Goal: Task Accomplishment & Management: Use online tool/utility

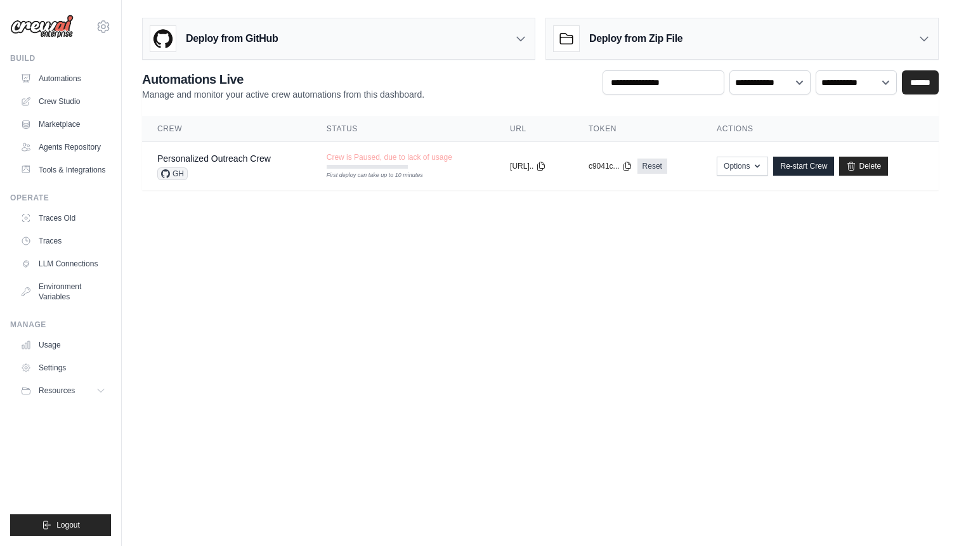
click at [490, 48] on div "Deploy from GitHub" at bounding box center [339, 38] width 392 height 41
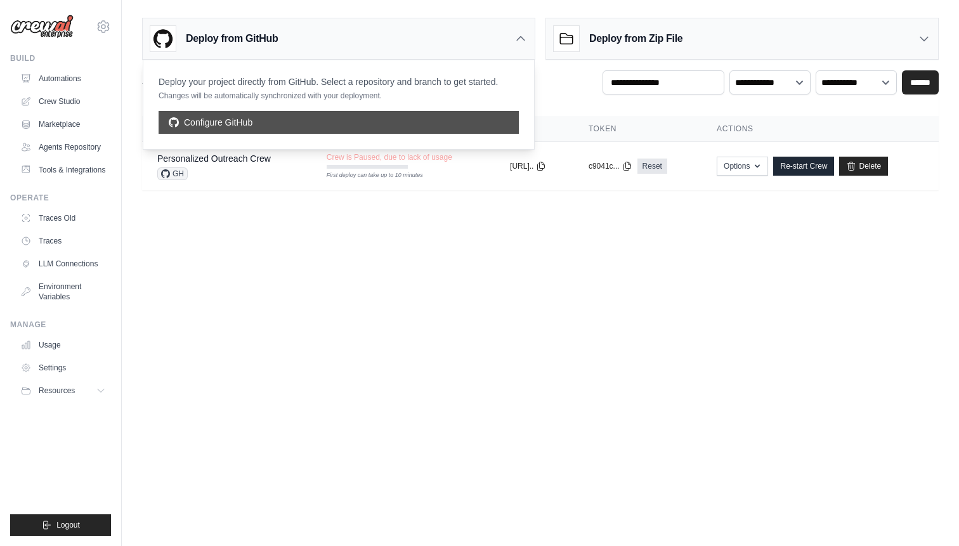
click at [242, 119] on link "Configure GitHub" at bounding box center [338, 122] width 360 height 23
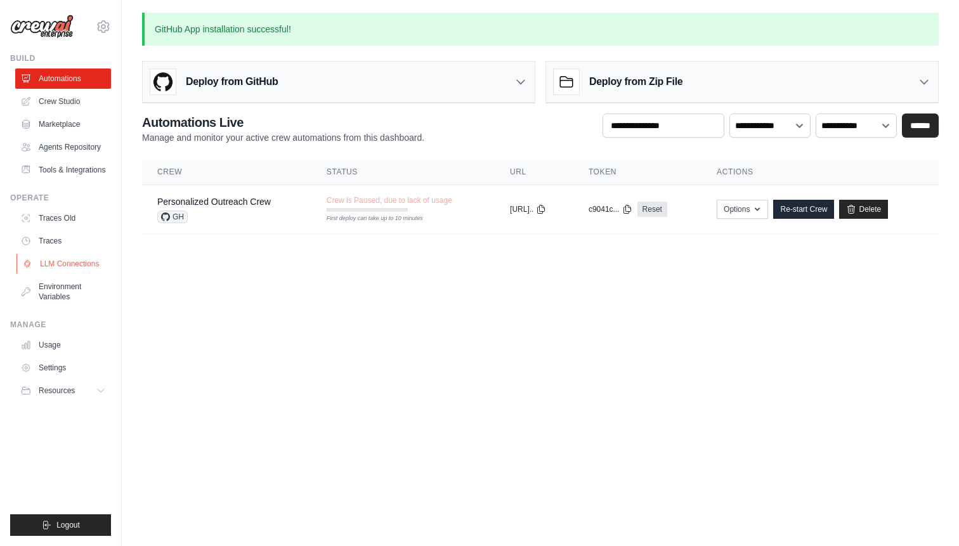
click at [44, 262] on link "LLM Connections" at bounding box center [64, 264] width 96 height 20
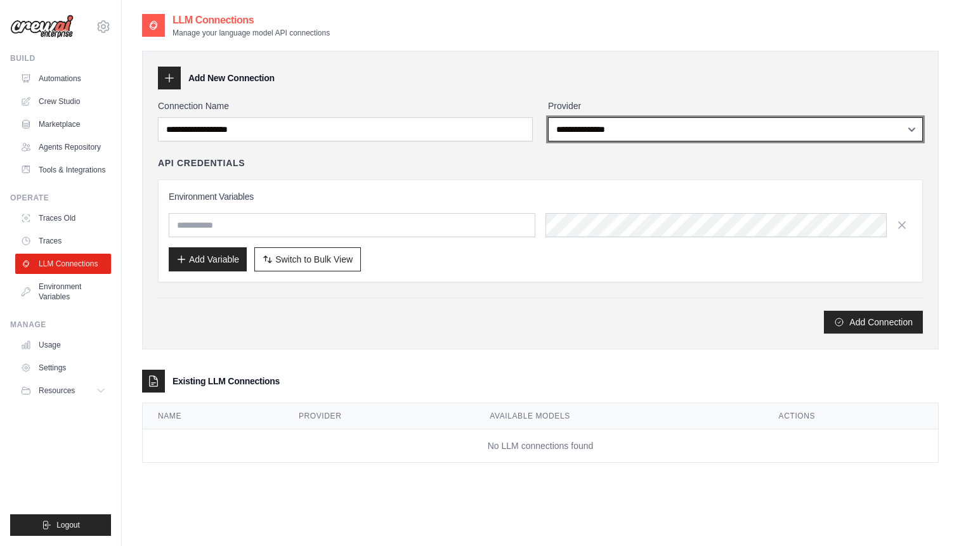
click at [588, 127] on select "**********" at bounding box center [735, 129] width 375 height 24
select select "**********"
click at [548, 117] on select "**********" at bounding box center [735, 129] width 375 height 24
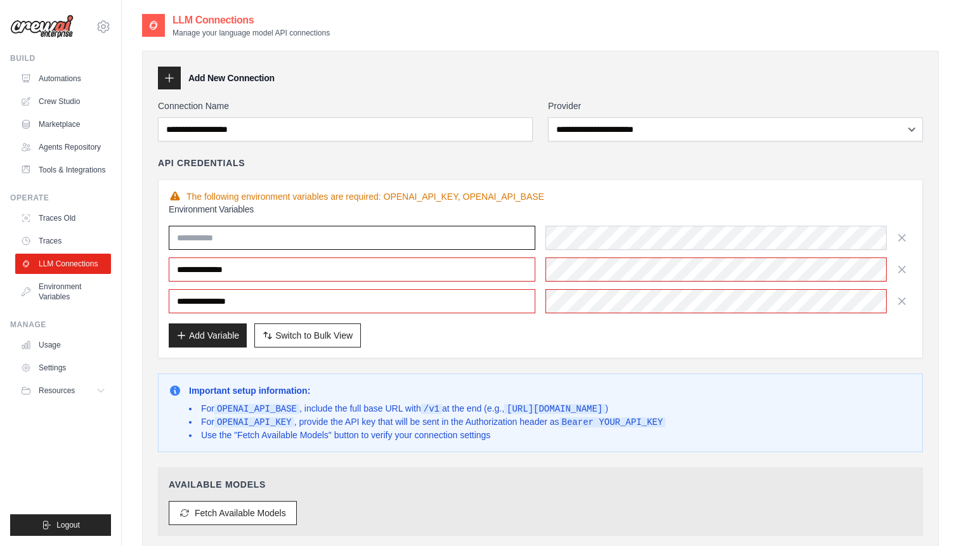
click at [389, 235] on input "text" at bounding box center [352, 238] width 366 height 24
click at [633, 113] on div "**********" at bounding box center [735, 121] width 375 height 42
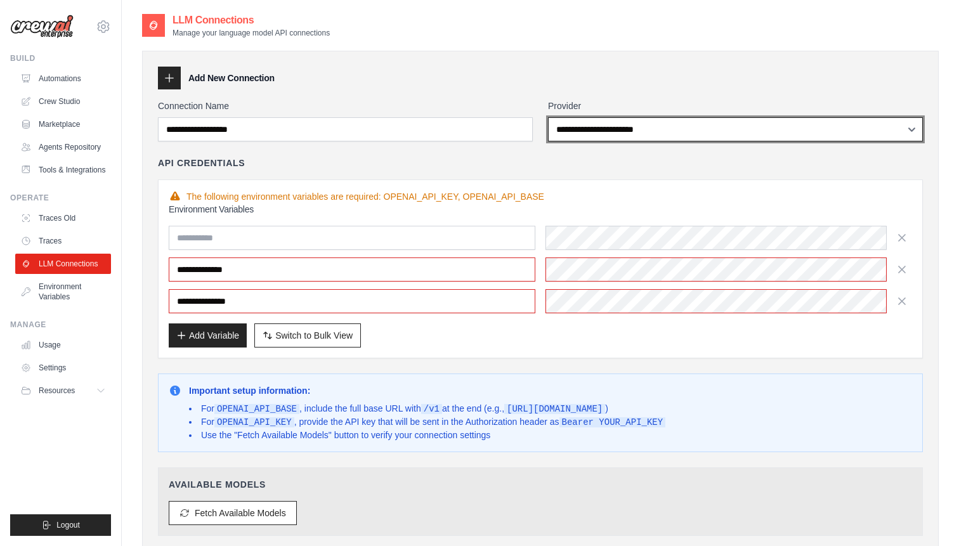
click at [619, 133] on select "**********" at bounding box center [735, 129] width 375 height 24
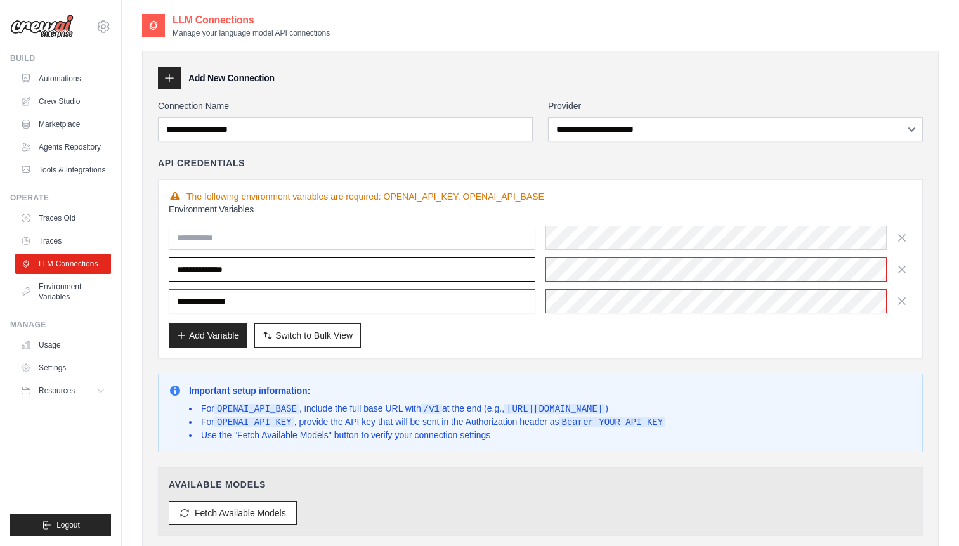
click at [315, 268] on input "**********" at bounding box center [352, 269] width 366 height 24
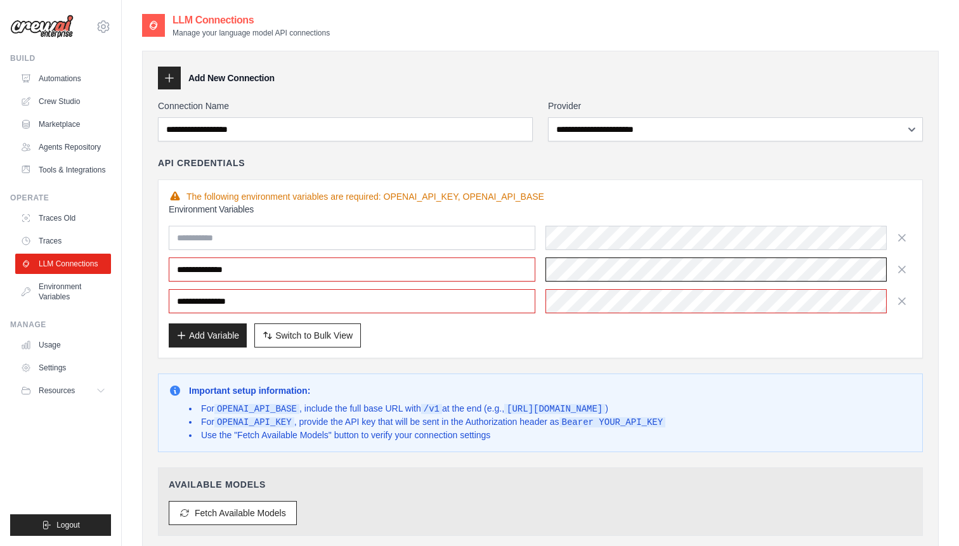
scroll to position [0, 124]
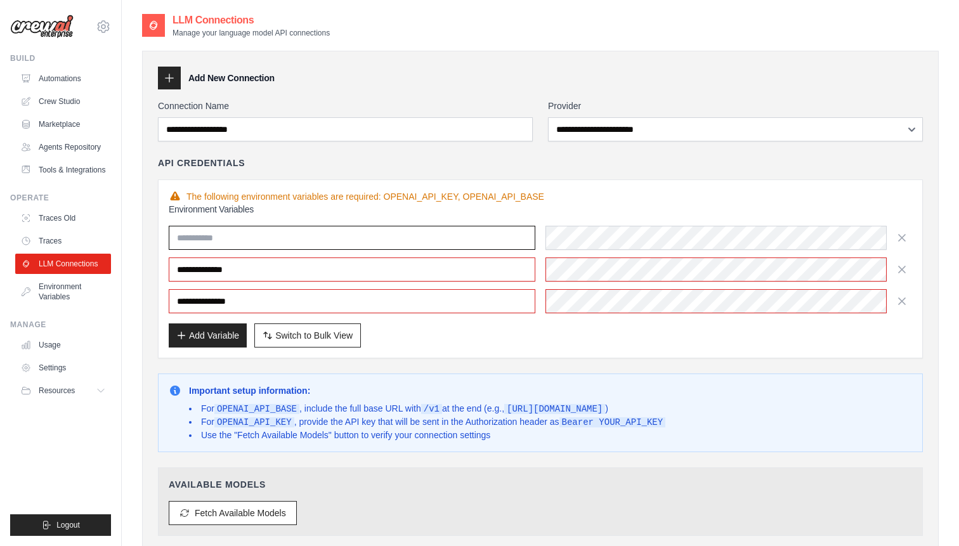
click at [400, 233] on input "text" at bounding box center [352, 238] width 366 height 24
click at [316, 408] on li "For OPENAI_API_BASE , include the full base URL with /v1 at the end (e.g., http…" at bounding box center [427, 408] width 476 height 13
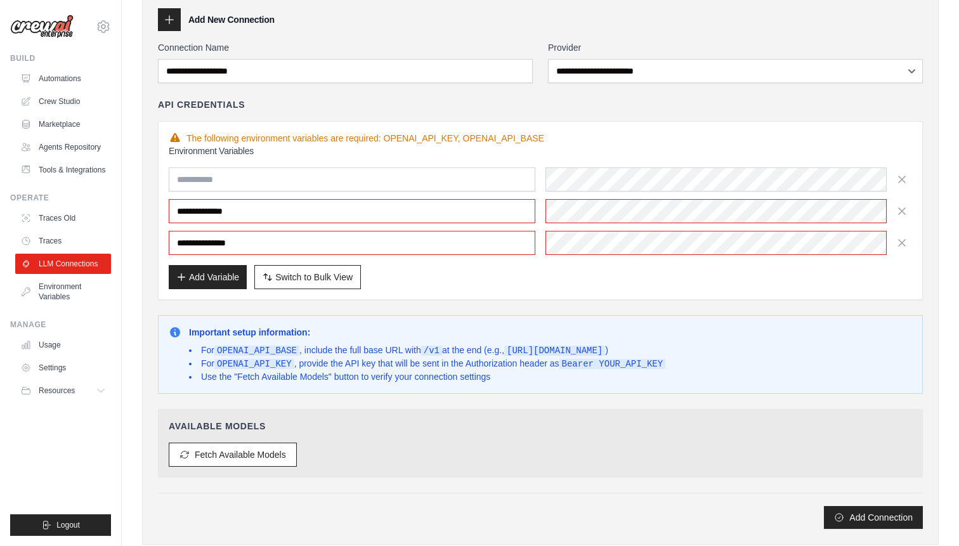
scroll to position [59, 0]
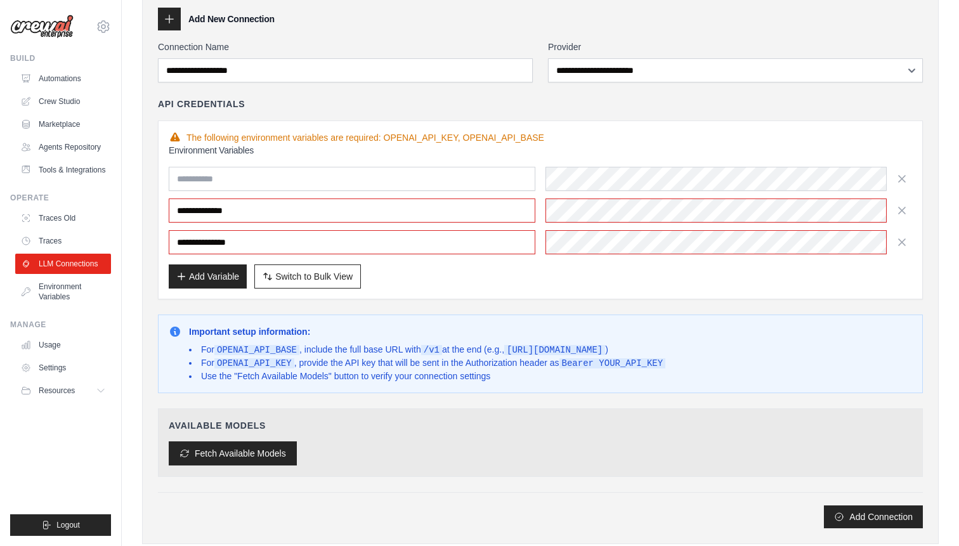
click at [241, 443] on button "Fetch Available Models" at bounding box center [233, 453] width 128 height 24
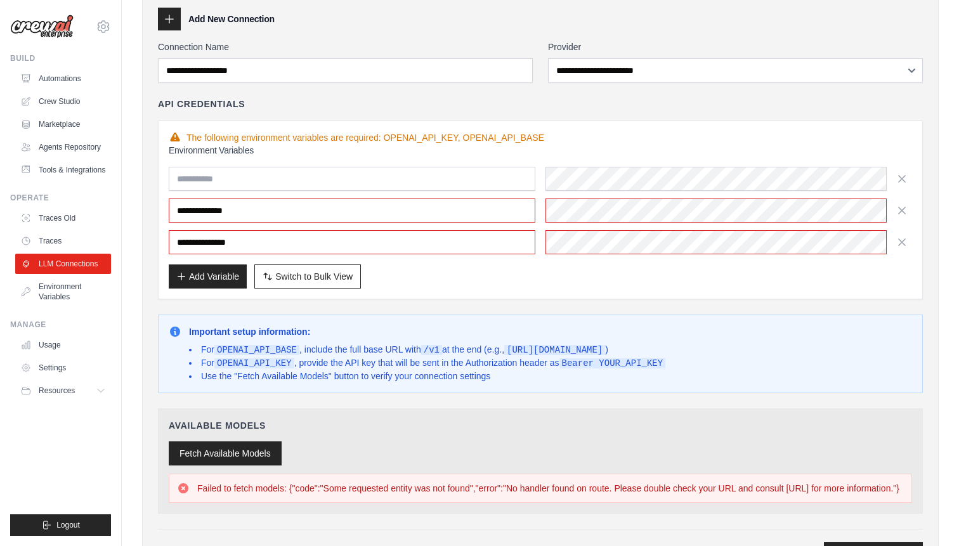
click at [247, 454] on button "Fetch Available Models" at bounding box center [225, 453] width 113 height 24
click at [433, 269] on div "Add Variable Switch to Bulk View Switch to Table View" at bounding box center [540, 276] width 743 height 24
click at [307, 349] on li "For OPENAI_API_BASE , include the full base URL with /v1 at the end (e.g., http…" at bounding box center [427, 349] width 476 height 13
click at [211, 454] on button "Fetch Available Models" at bounding box center [225, 453] width 113 height 24
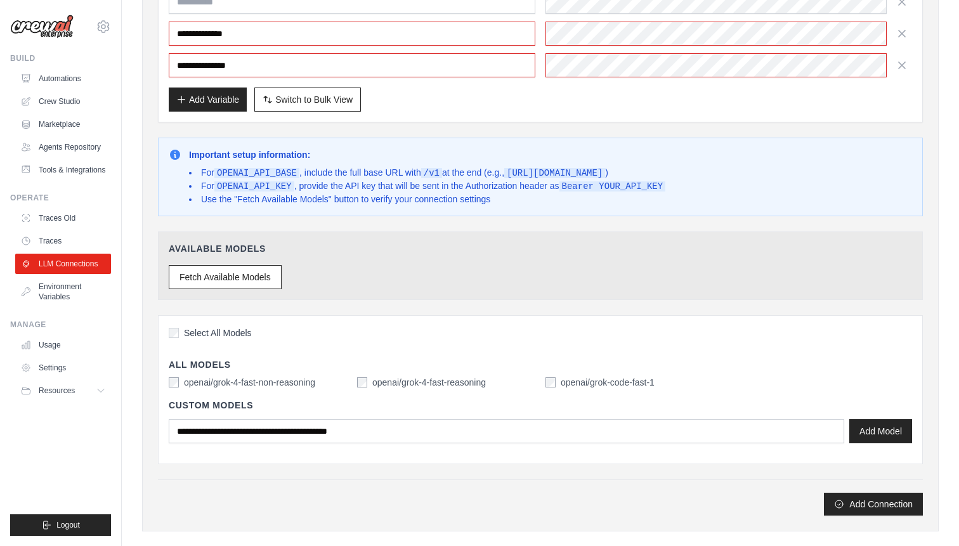
scroll to position [236, 0]
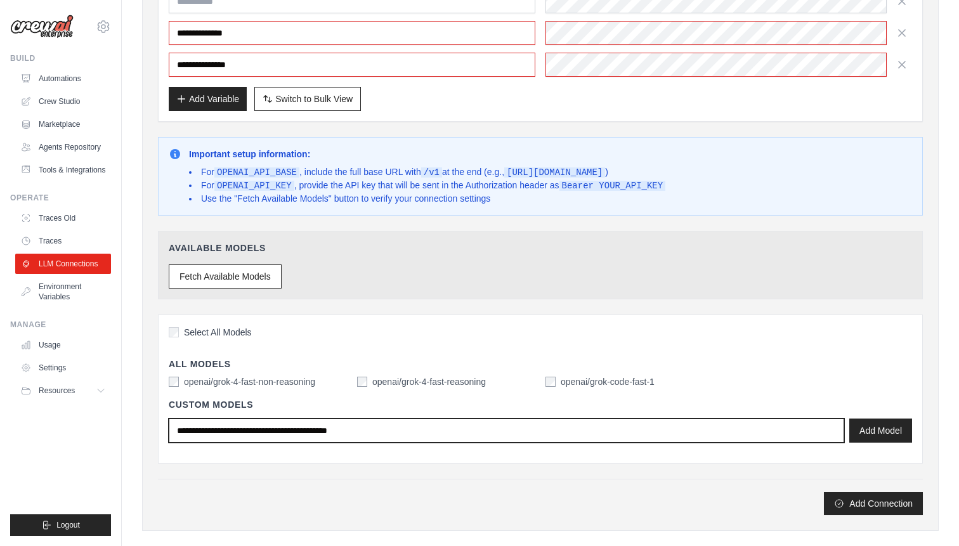
click at [238, 422] on input "text" at bounding box center [506, 430] width 675 height 24
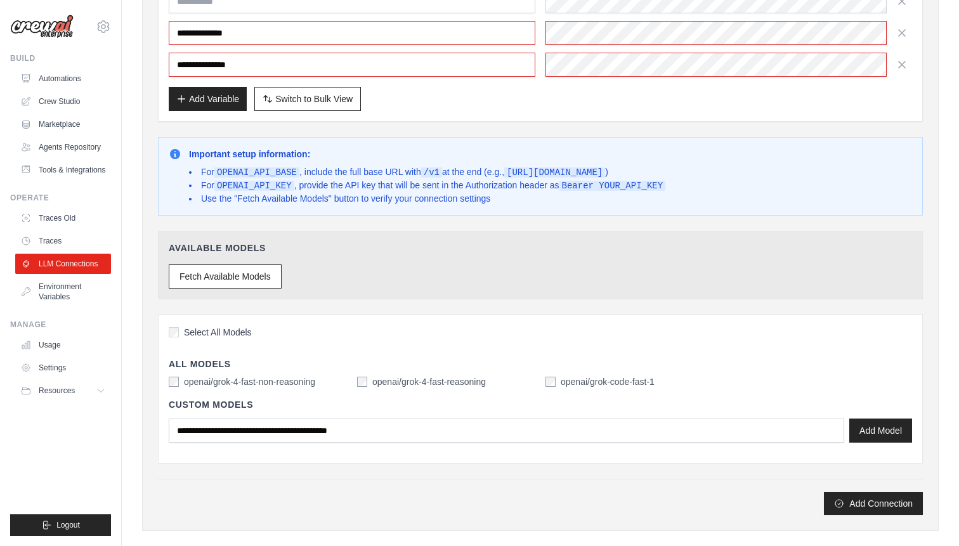
click at [560, 380] on label "openai/grok-code-fast-1" at bounding box center [607, 381] width 94 height 13
drag, startPoint x: 892, startPoint y: 434, endPoint x: 846, endPoint y: 387, distance: 65.9
click at [846, 387] on div "Select All Models All Models openai/grok-4-fast-non-reasoning openai/grok-4-fas…" at bounding box center [540, 388] width 765 height 149
click at [869, 500] on button "Add Connection" at bounding box center [873, 502] width 99 height 23
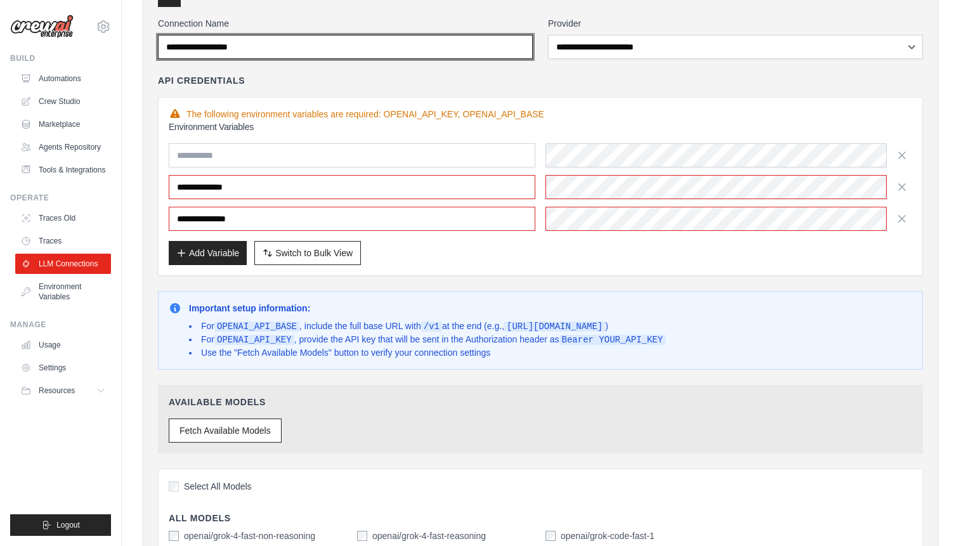
scroll to position [26, 0]
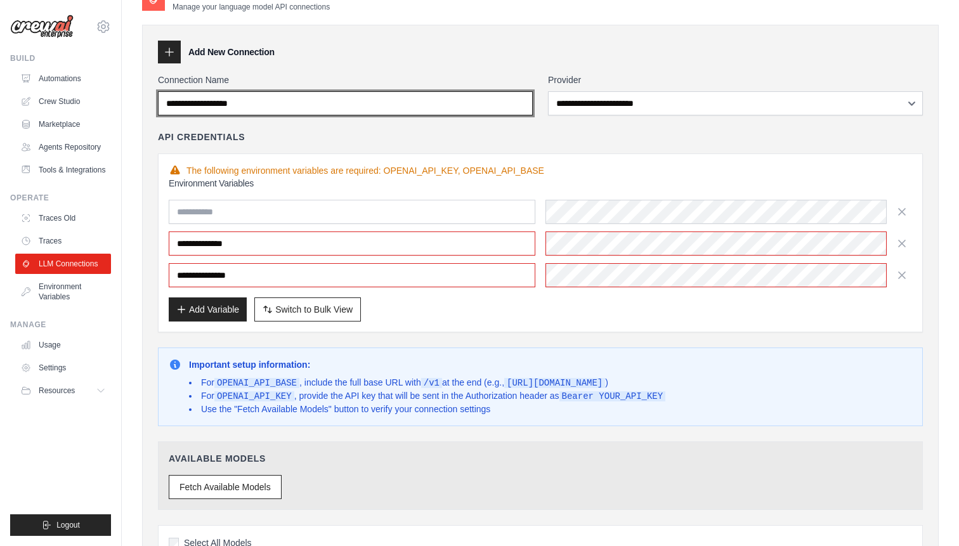
click at [275, 102] on input "Connection Name" at bounding box center [345, 103] width 375 height 24
type input "*"
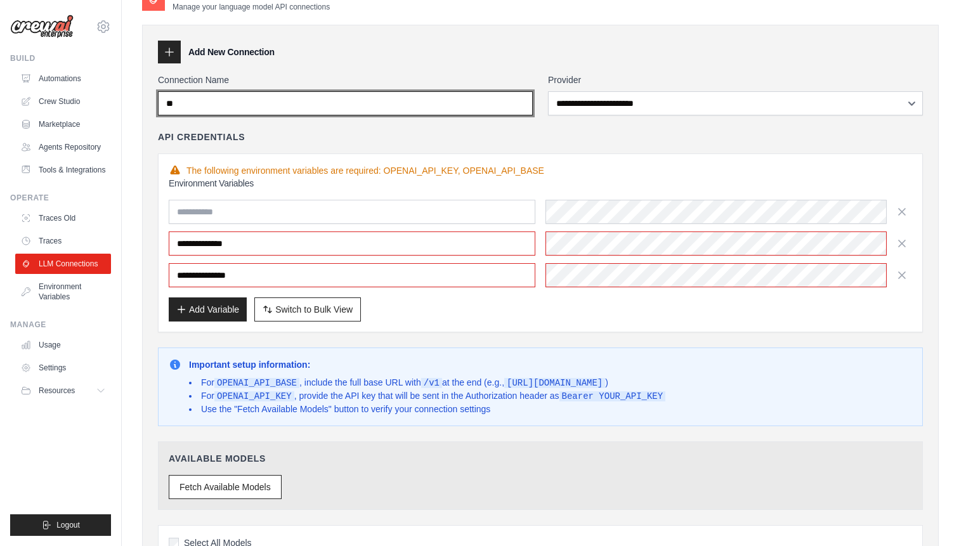
type input "*"
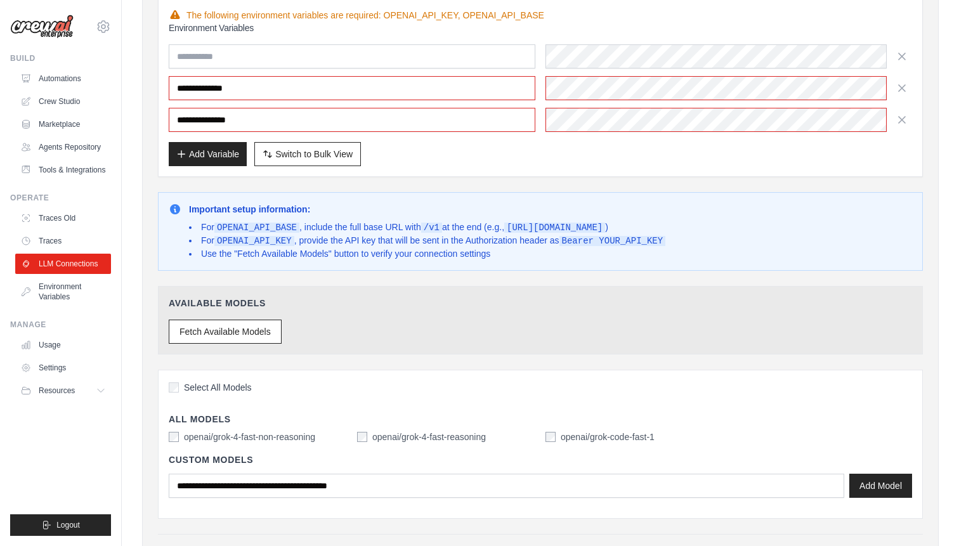
scroll to position [367, 0]
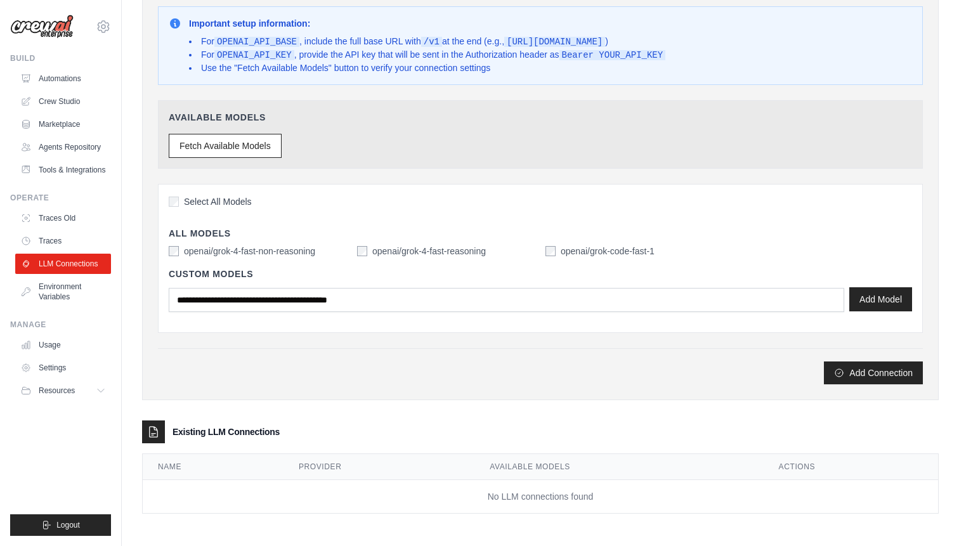
type input "********"
click at [875, 298] on button "Add Model" at bounding box center [880, 299] width 63 height 24
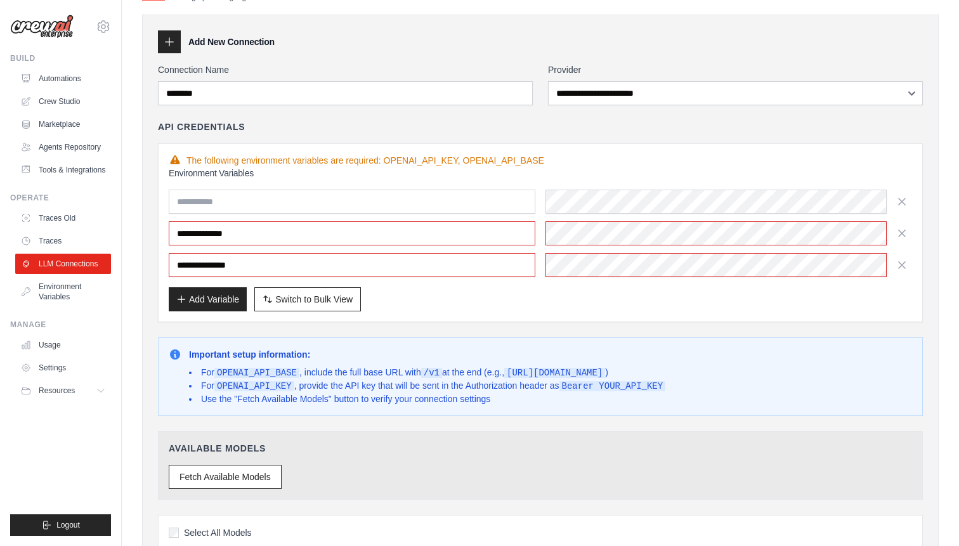
scroll to position [33, 0]
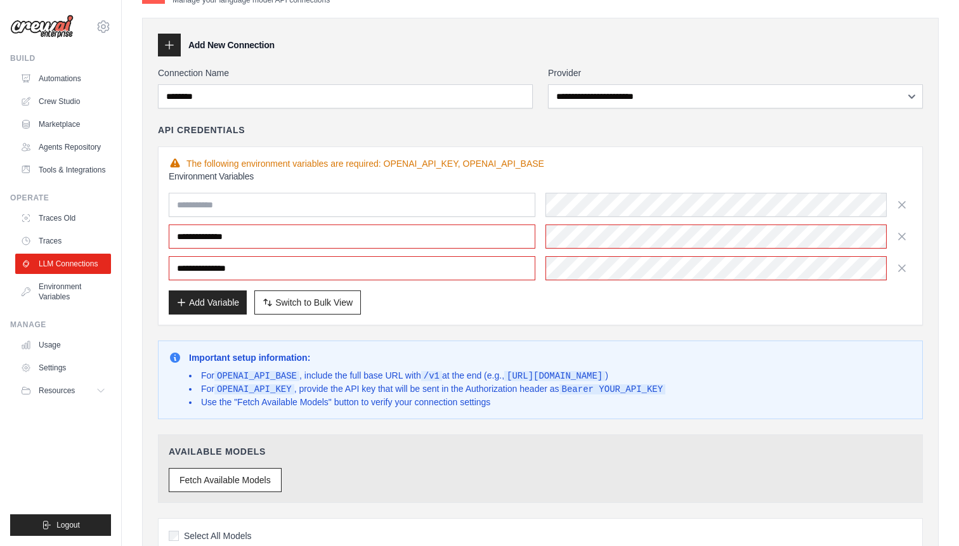
click at [375, 117] on div "**********" at bounding box center [540, 393] width 765 height 652
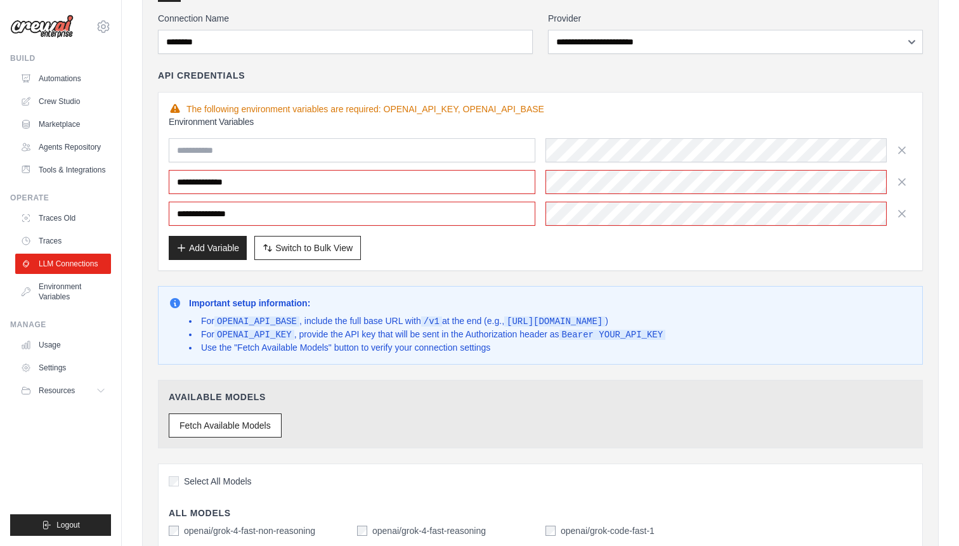
scroll to position [105, 0]
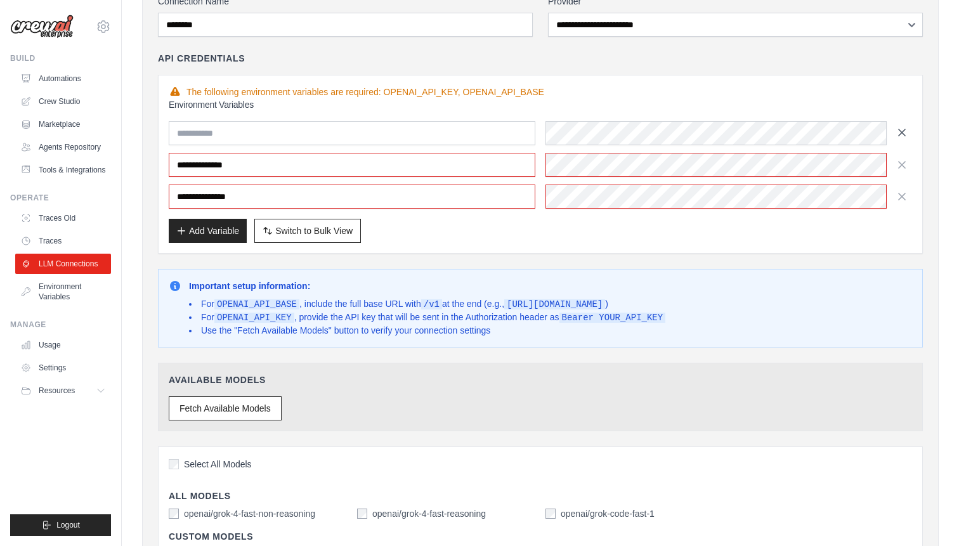
click at [901, 131] on icon "button" at bounding box center [901, 132] width 6 height 6
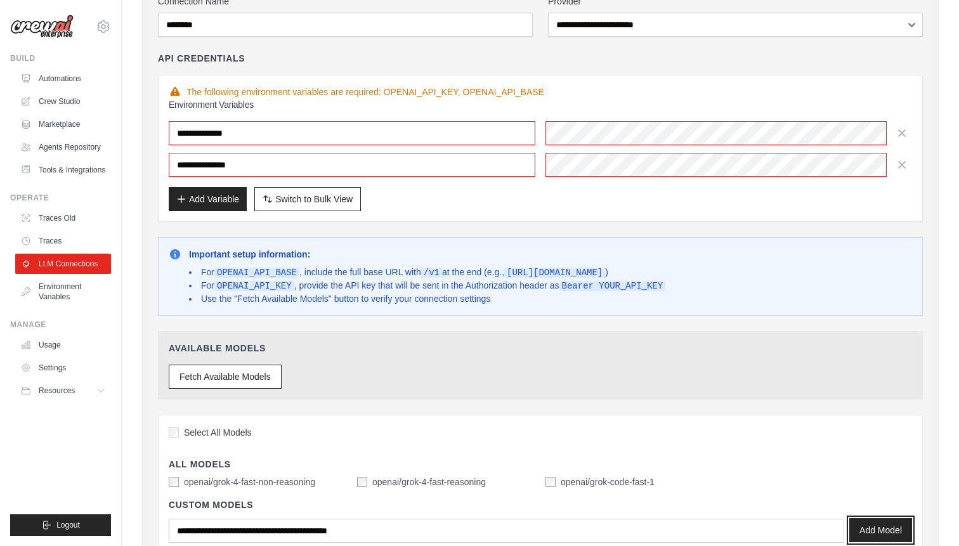
click at [880, 524] on button "Add Model" at bounding box center [880, 530] width 63 height 24
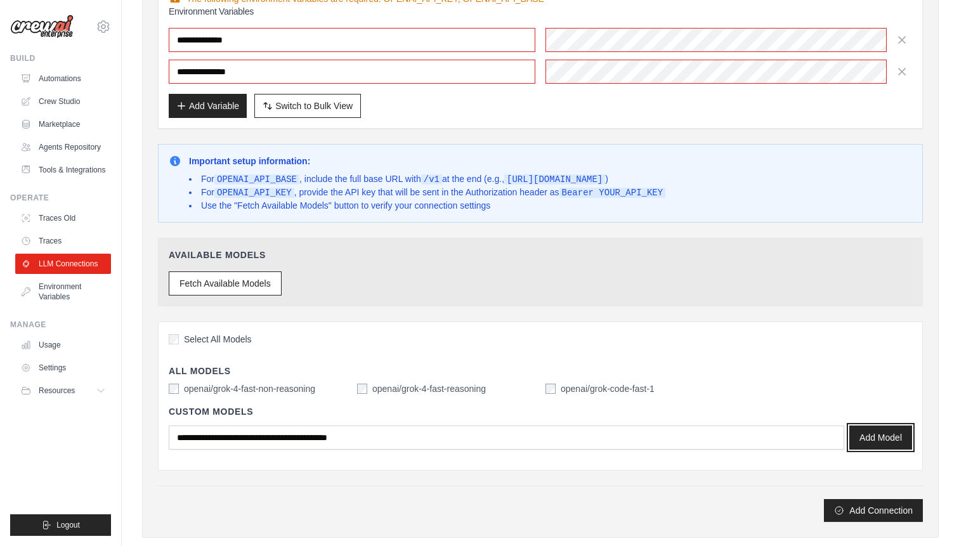
scroll to position [213, 0]
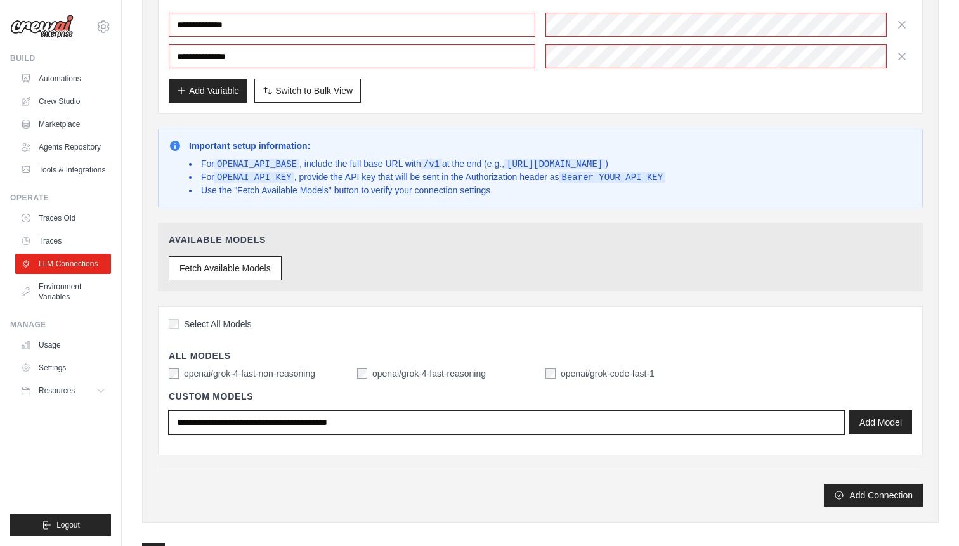
click at [363, 426] on input "text" at bounding box center [506, 422] width 675 height 24
type input "**********"
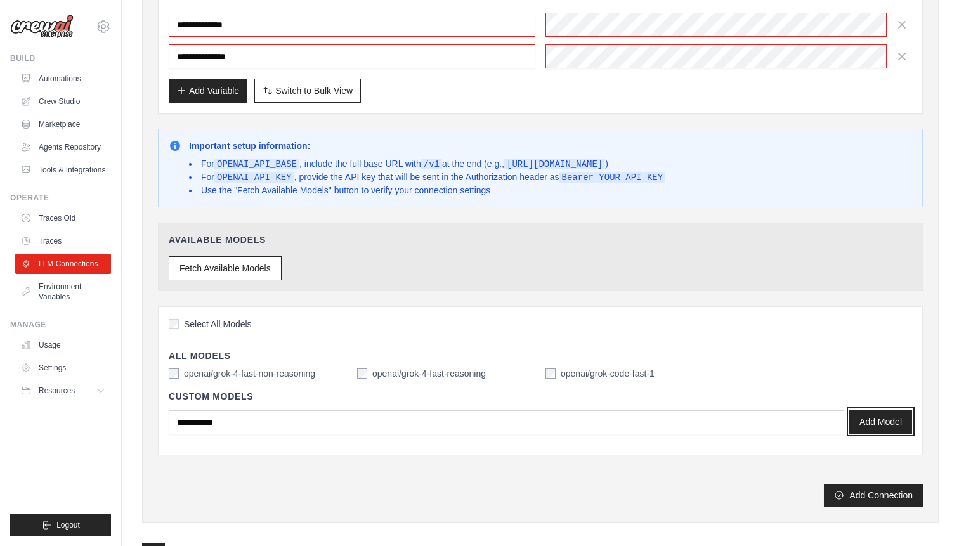
click at [877, 427] on button "Add Model" at bounding box center [880, 422] width 63 height 24
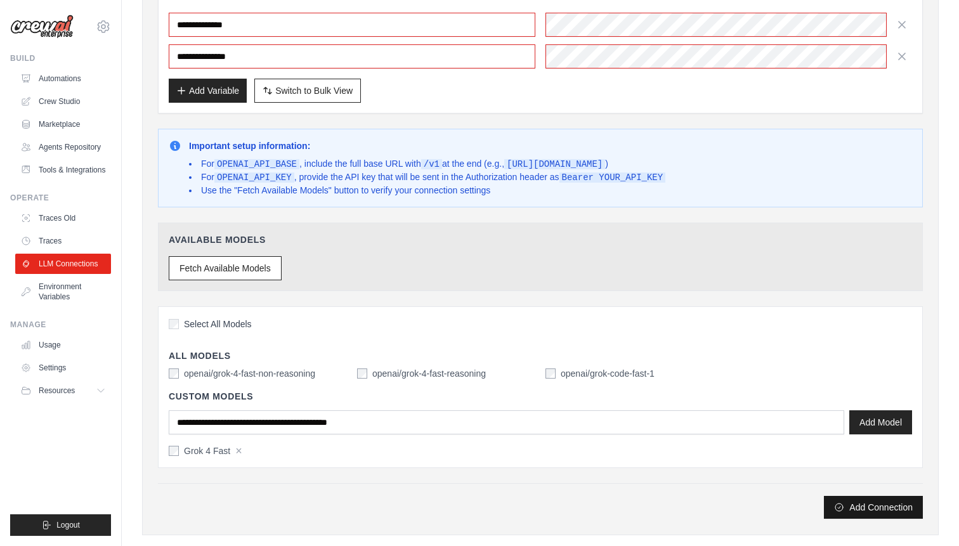
click at [860, 504] on button "Add Connection" at bounding box center [873, 507] width 99 height 23
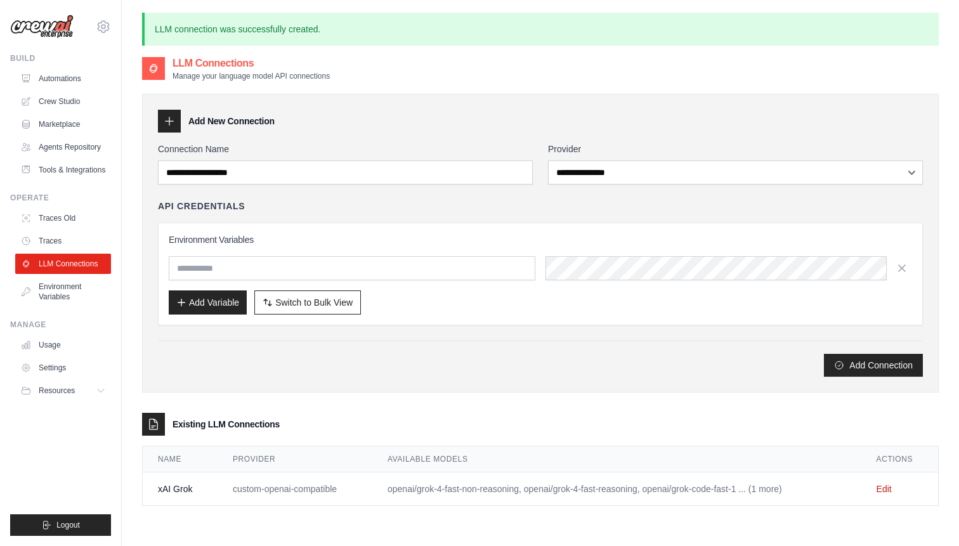
scroll to position [11, 0]
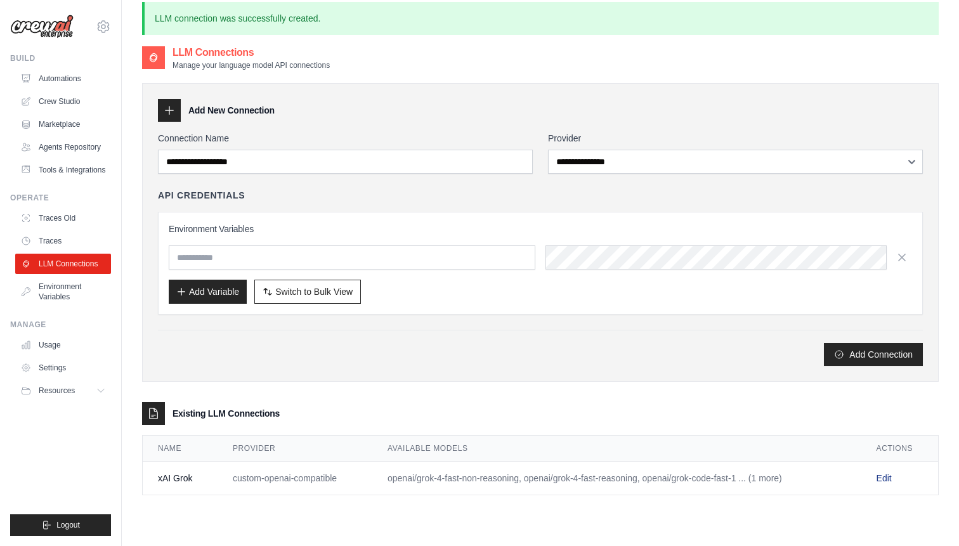
click at [878, 476] on link "Edit" at bounding box center [883, 478] width 15 height 10
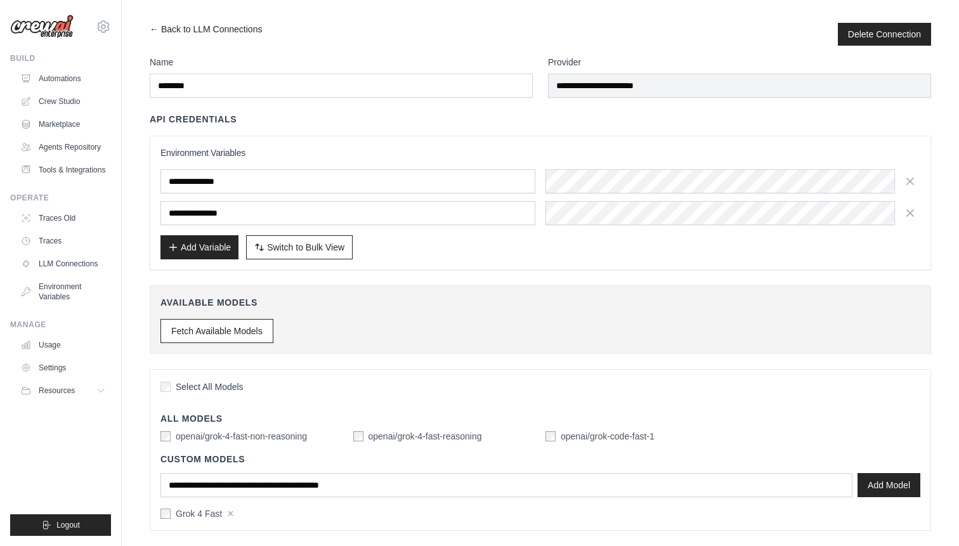
scroll to position [49, 0]
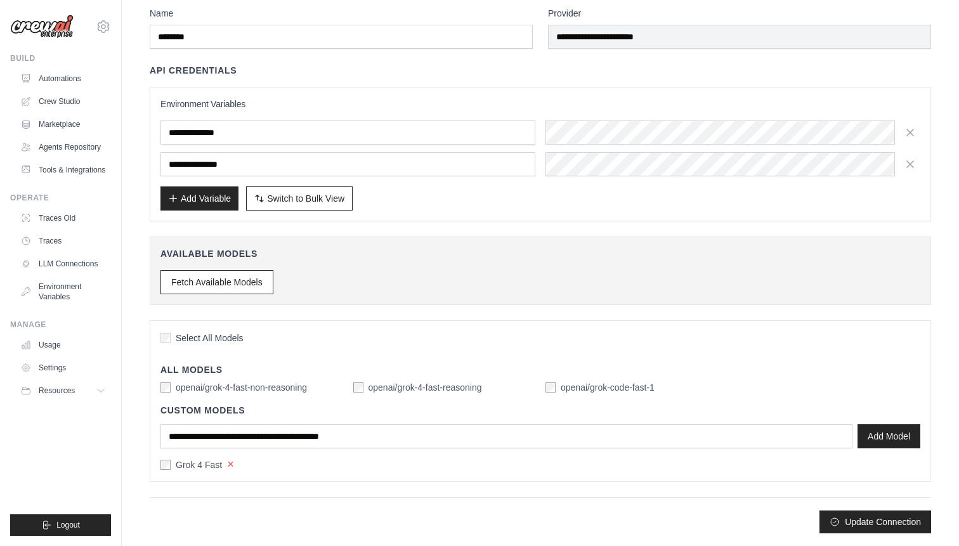
click at [229, 464] on button "×" at bounding box center [230, 463] width 7 height 11
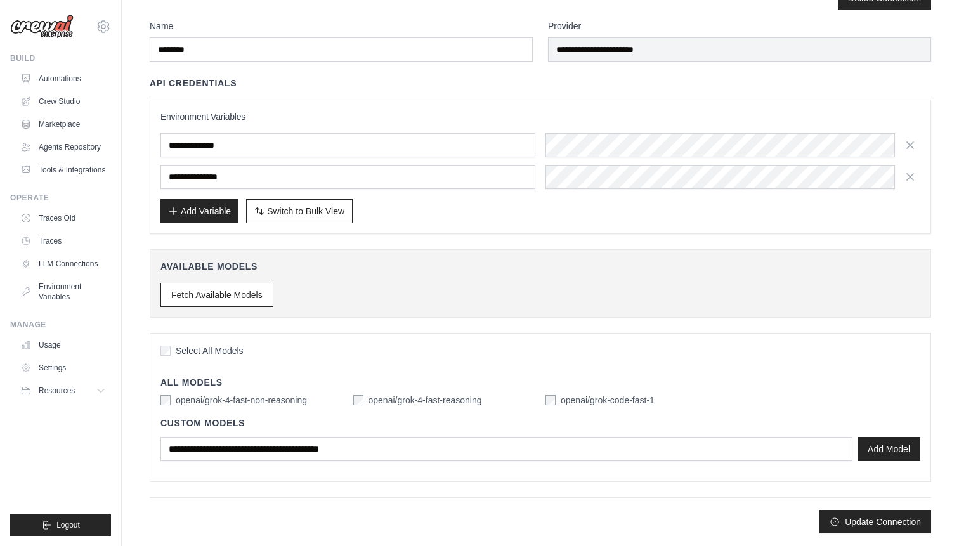
scroll to position [36, 0]
click at [846, 519] on button "Update Connection" at bounding box center [875, 521] width 112 height 23
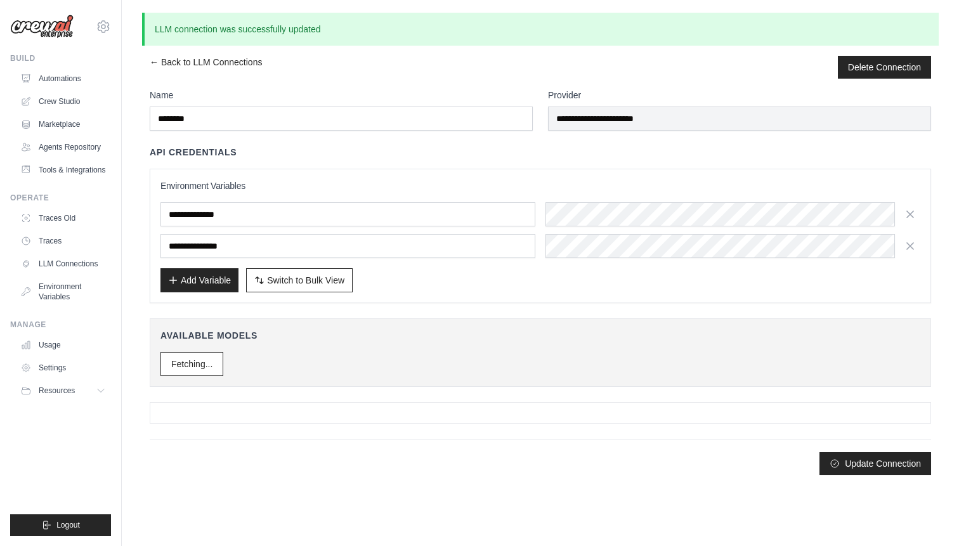
scroll to position [0, 0]
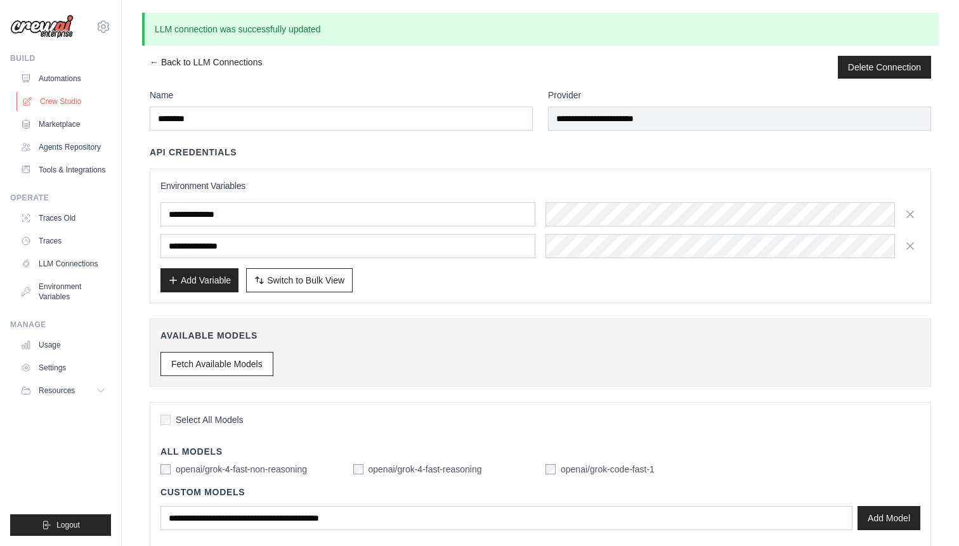
click at [58, 100] on link "Crew Studio" at bounding box center [64, 101] width 96 height 20
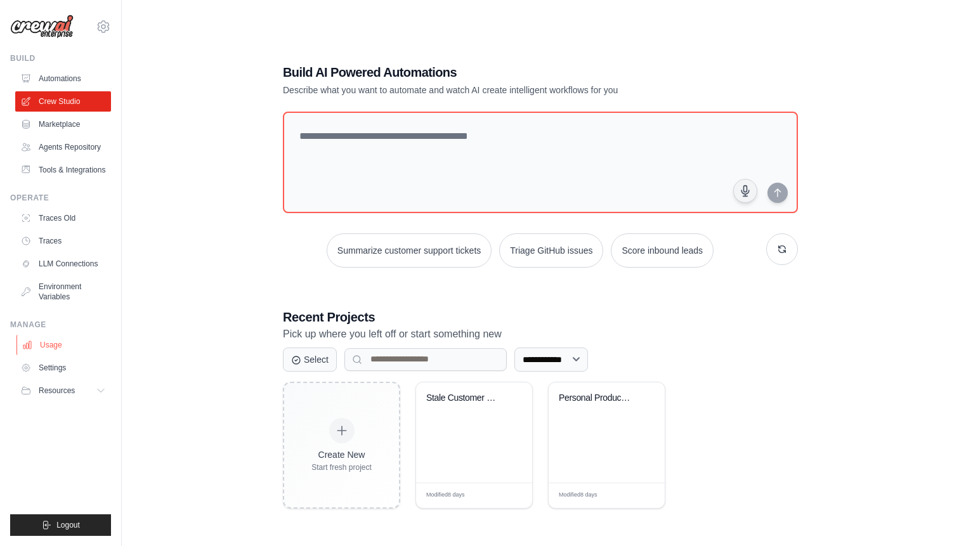
click at [58, 346] on link "Usage" at bounding box center [64, 345] width 96 height 20
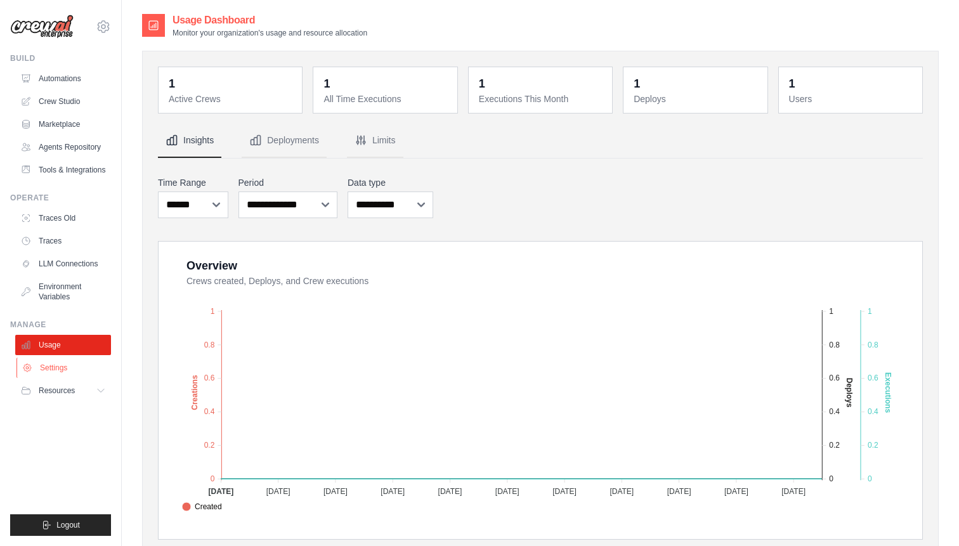
click at [60, 368] on link "Settings" at bounding box center [64, 368] width 96 height 20
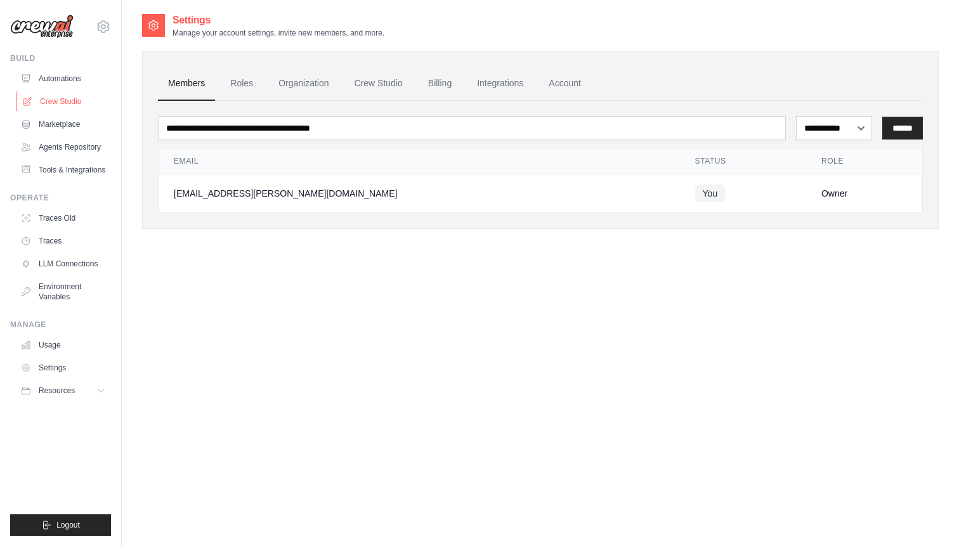
click at [55, 94] on link "Crew Studio" at bounding box center [64, 101] width 96 height 20
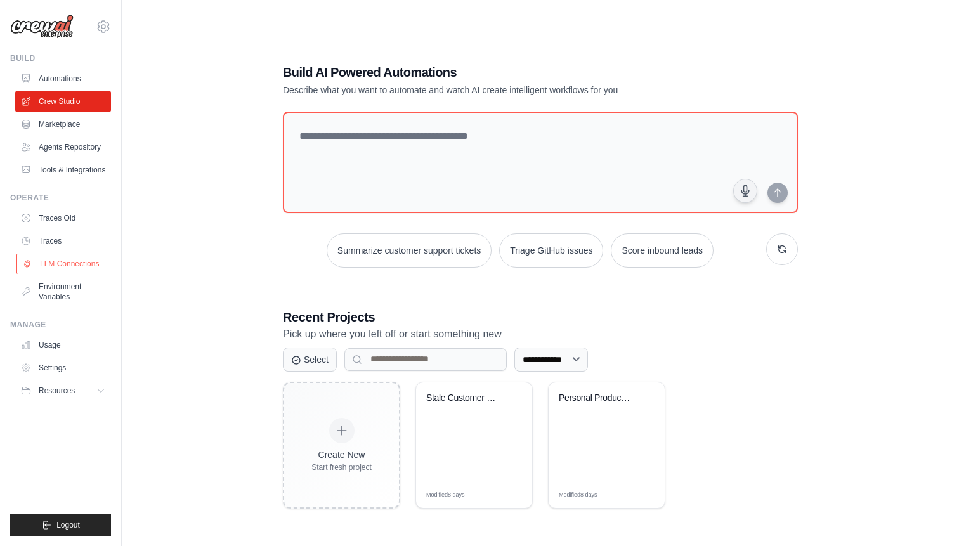
click at [64, 262] on link "LLM Connections" at bounding box center [64, 264] width 96 height 20
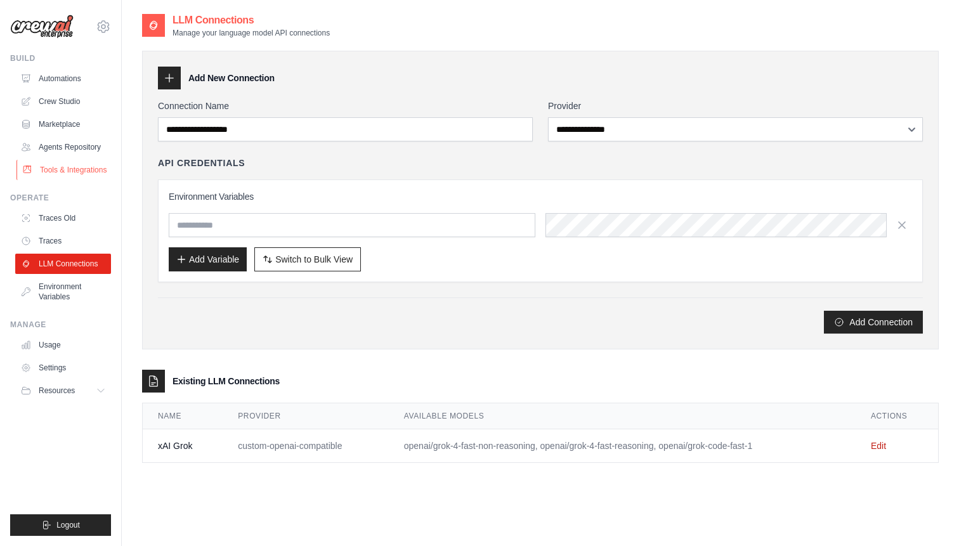
click at [61, 167] on link "Tools & Integrations" at bounding box center [64, 170] width 96 height 20
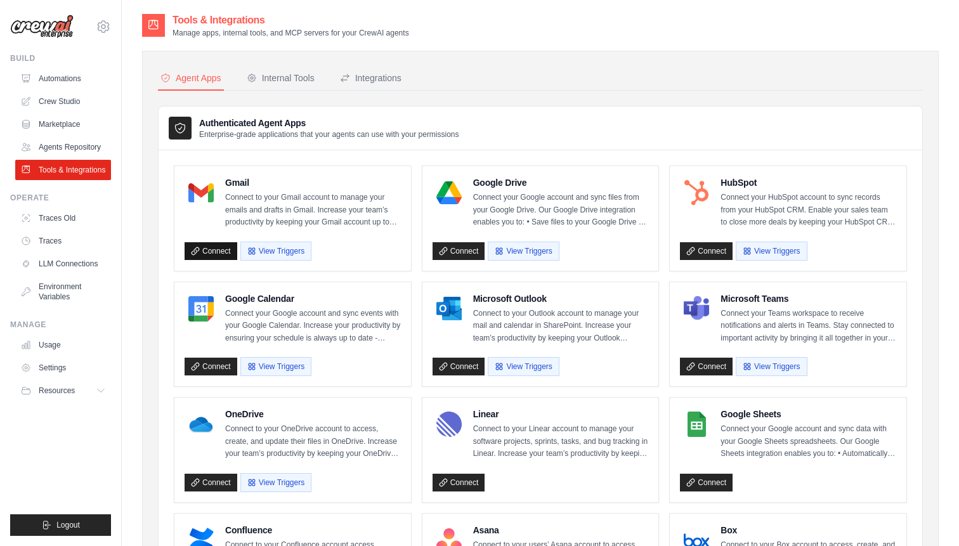
click at [216, 254] on link "Connect" at bounding box center [210, 251] width 53 height 18
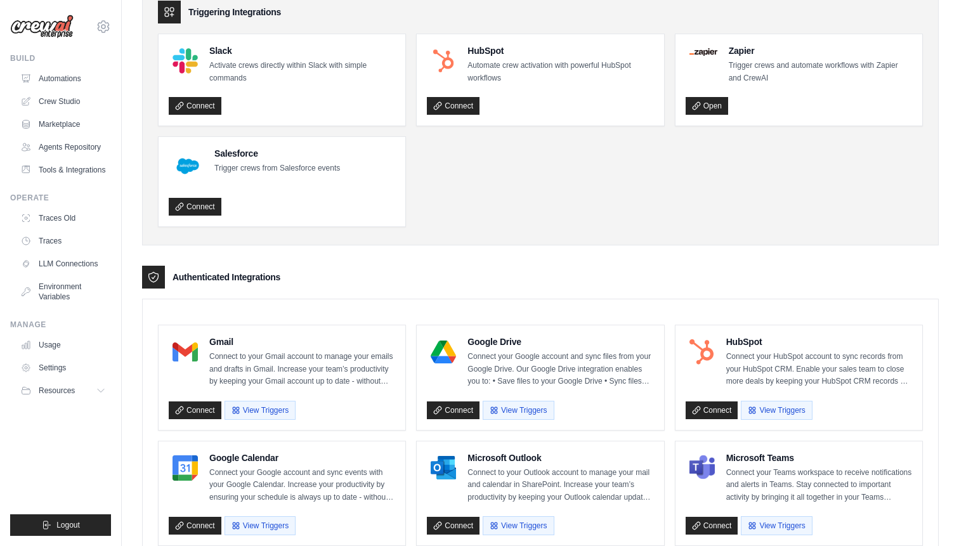
scroll to position [78, 0]
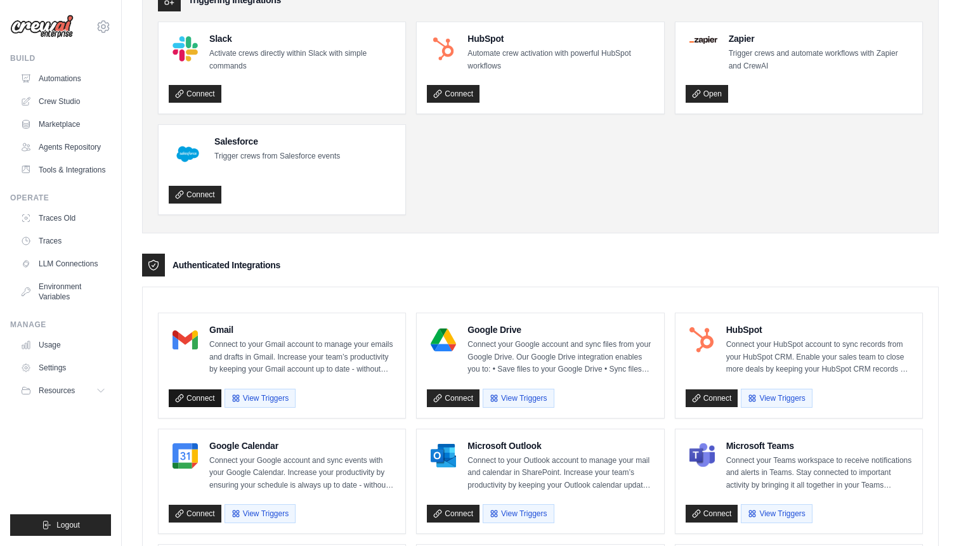
click at [195, 394] on link "Connect" at bounding box center [195, 398] width 53 height 18
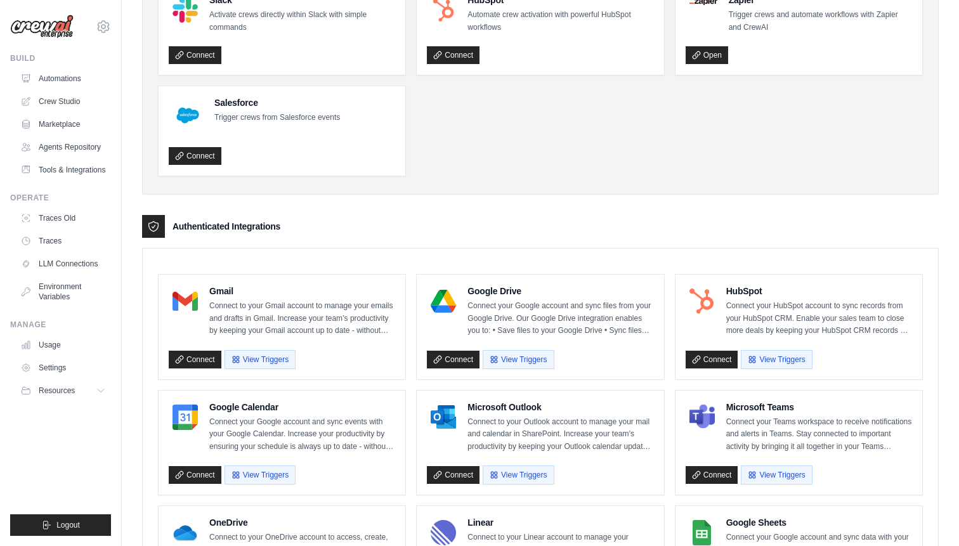
scroll to position [171, 0]
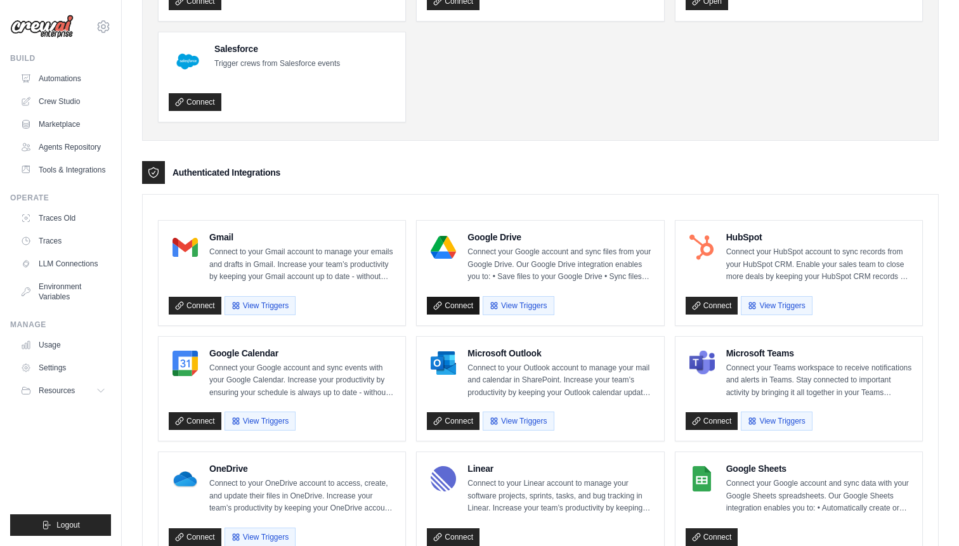
click at [460, 304] on link "Connect" at bounding box center [453, 306] width 53 height 18
click at [848, 261] on p "Connect your HubSpot account to sync records from your HubSpot CRM. Enable your…" at bounding box center [819, 264] width 186 height 37
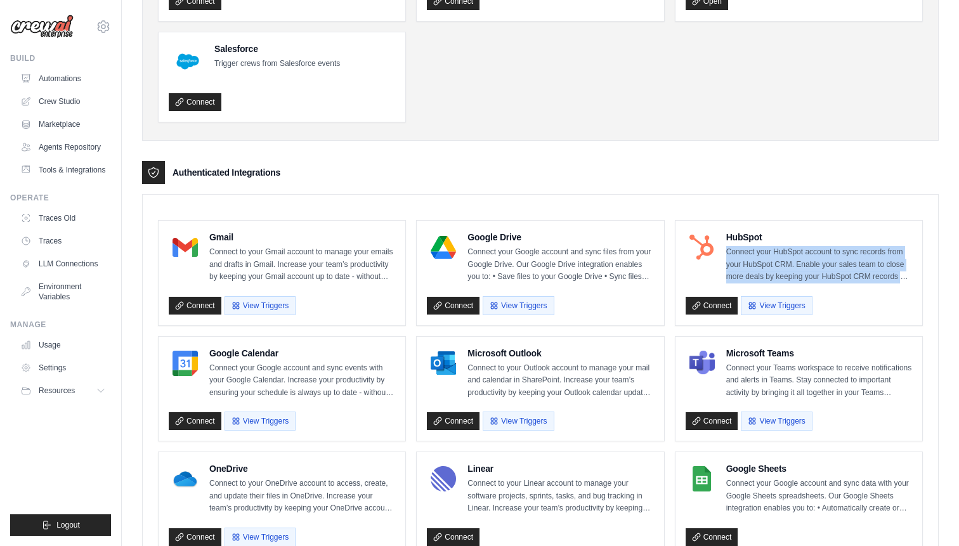
click at [860, 264] on p "Connect your HubSpot account to sync records from your HubSpot CRM. Enable your…" at bounding box center [819, 264] width 186 height 37
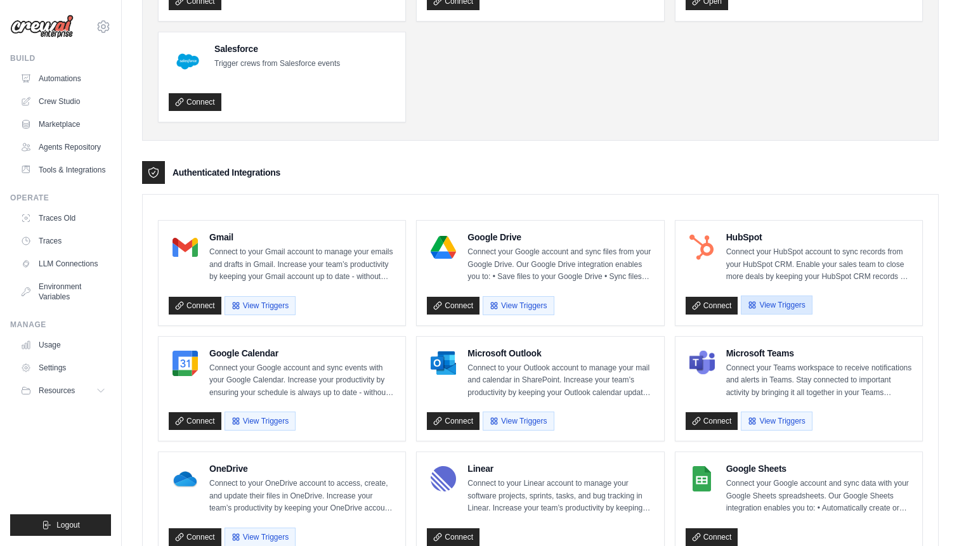
click at [764, 306] on button "View Triggers" at bounding box center [775, 304] width 71 height 19
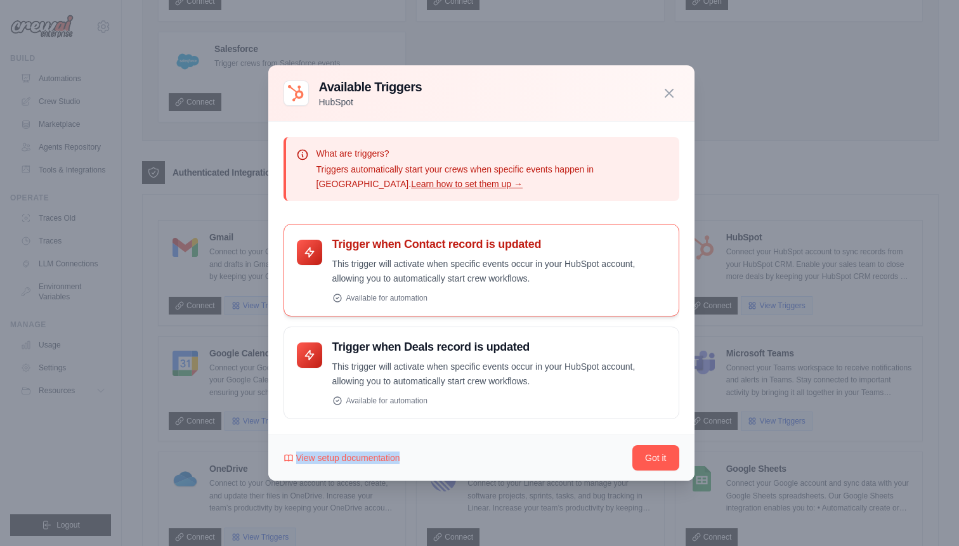
scroll to position [0, 0]
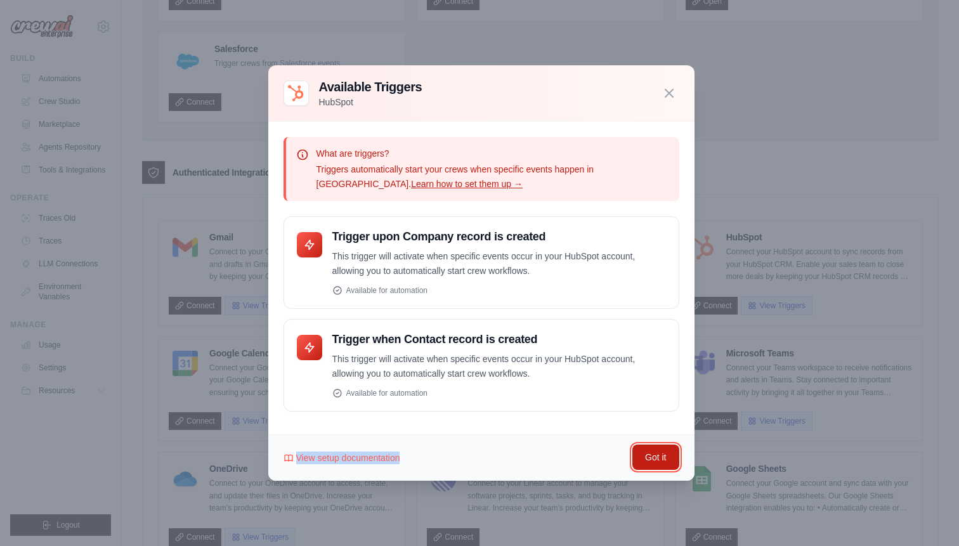
click at [653, 451] on button "Got it" at bounding box center [655, 456] width 46 height 25
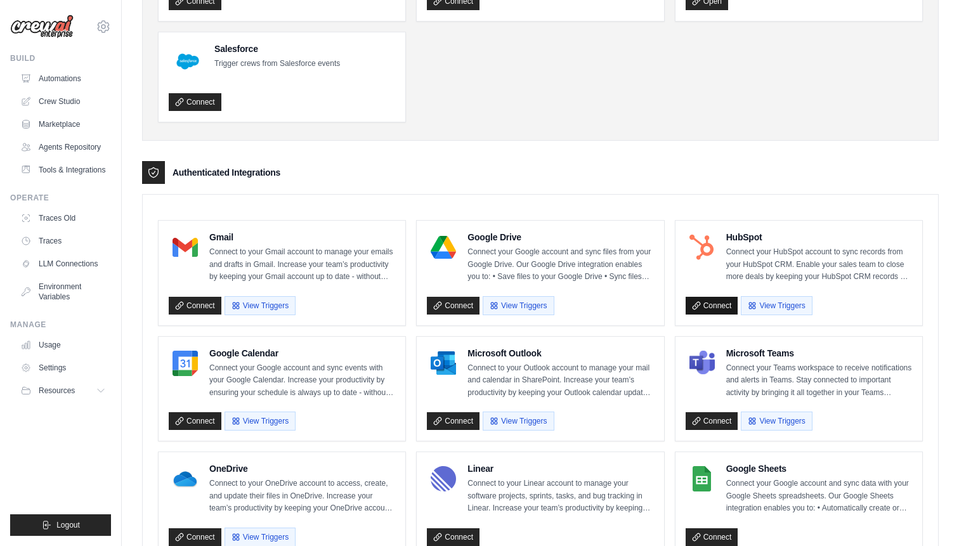
click at [703, 305] on link "Connect" at bounding box center [711, 306] width 53 height 18
